Goal: Information Seeking & Learning: Learn about a topic

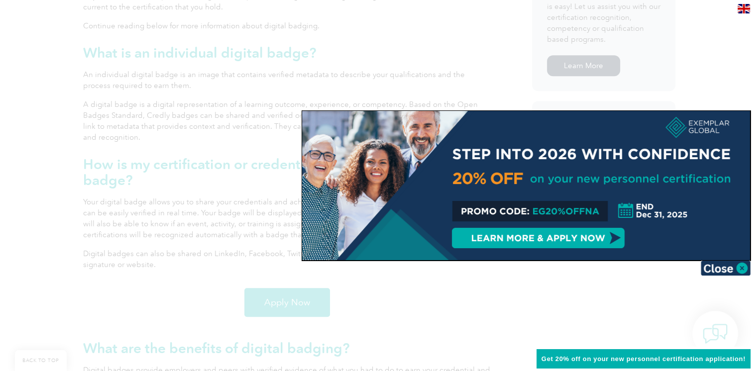
scroll to position [610, 0]
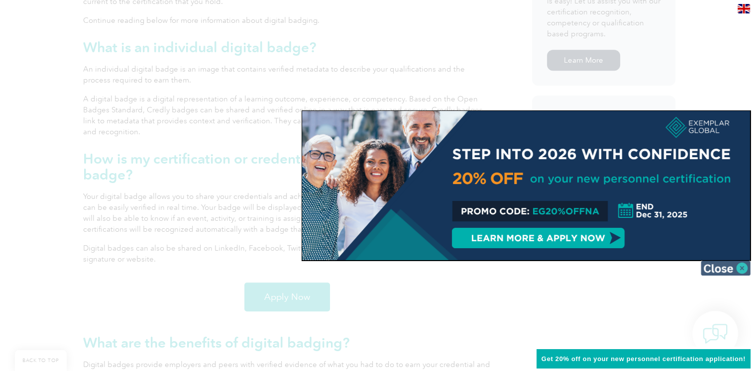
click at [737, 270] on img at bounding box center [726, 268] width 50 height 15
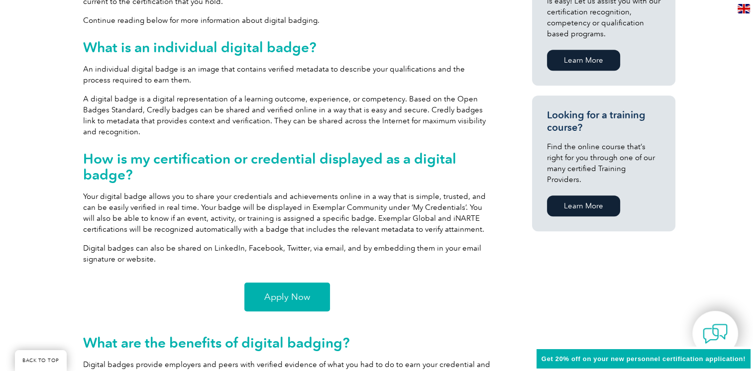
click at [310, 294] on link "Apply Now" at bounding box center [287, 297] width 86 height 29
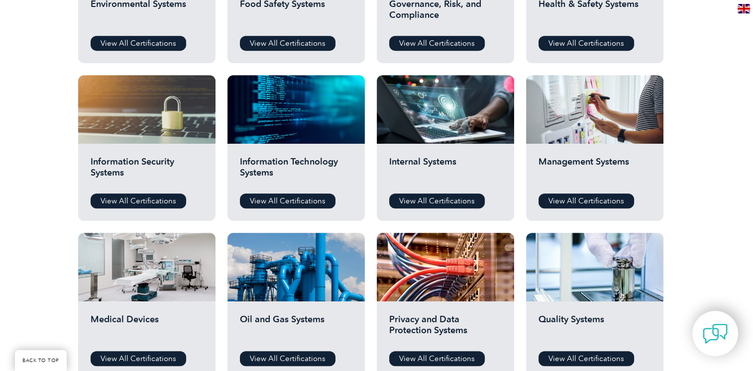
scroll to position [462, 0]
